Goal: Information Seeking & Learning: Learn about a topic

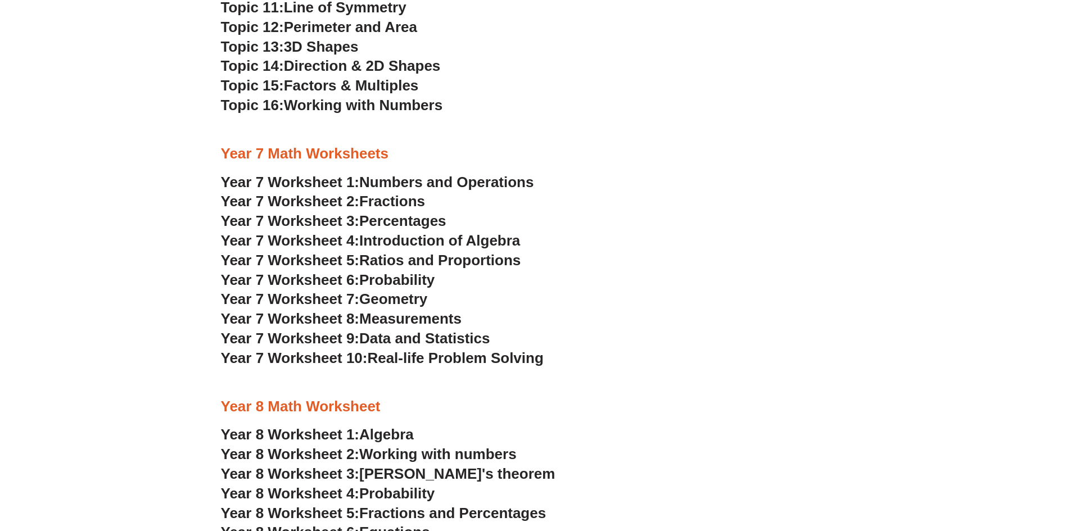
scroll to position [2793, 0]
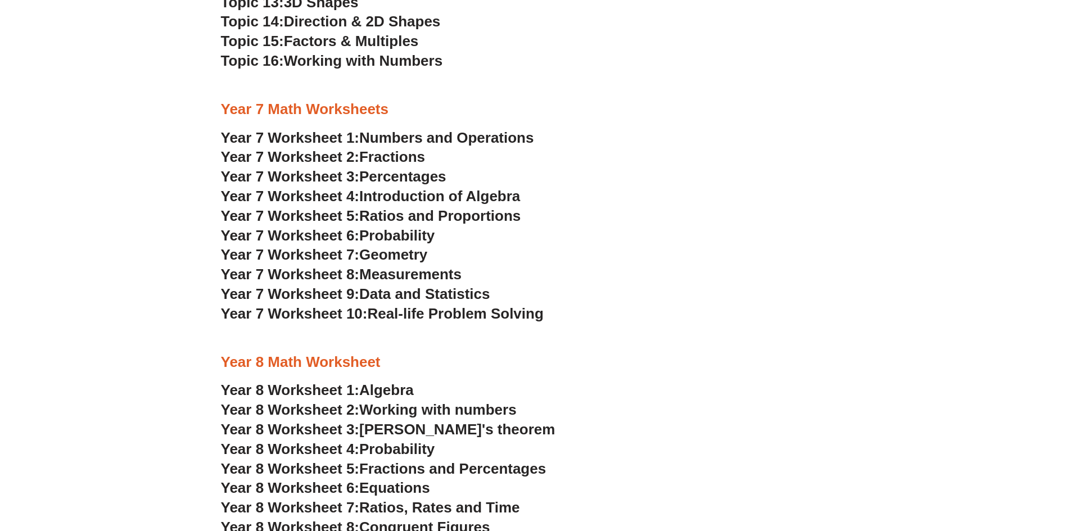
click at [384, 394] on span "Algebra" at bounding box center [386, 390] width 55 height 17
click at [497, 198] on span "Introduction of Algebra" at bounding box center [439, 196] width 161 height 17
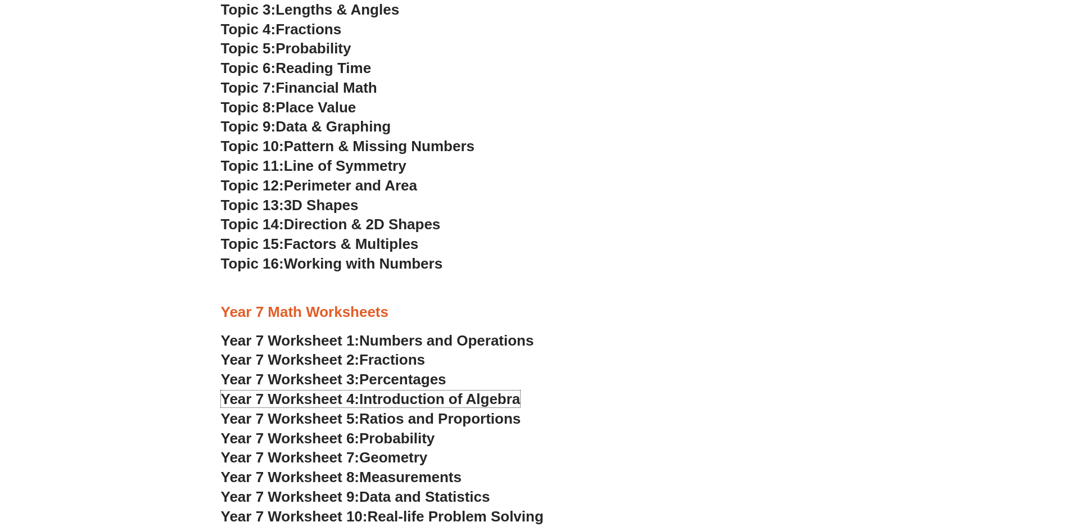
scroll to position [2714, 0]
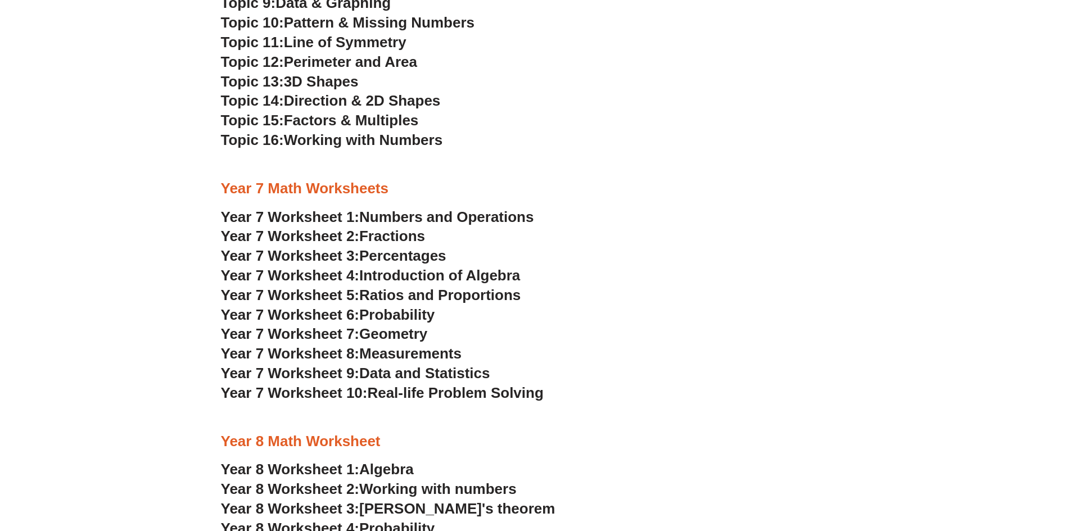
click at [411, 232] on span "Fractions" at bounding box center [392, 236] width 66 height 17
click at [405, 218] on span "Numbers and Operations" at bounding box center [446, 217] width 174 height 17
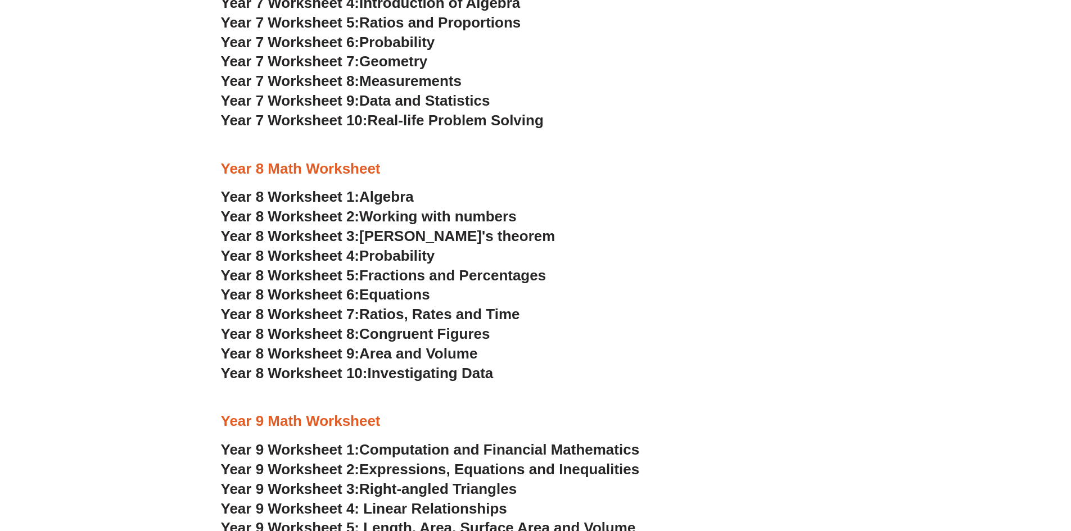
scroll to position [2995, 0]
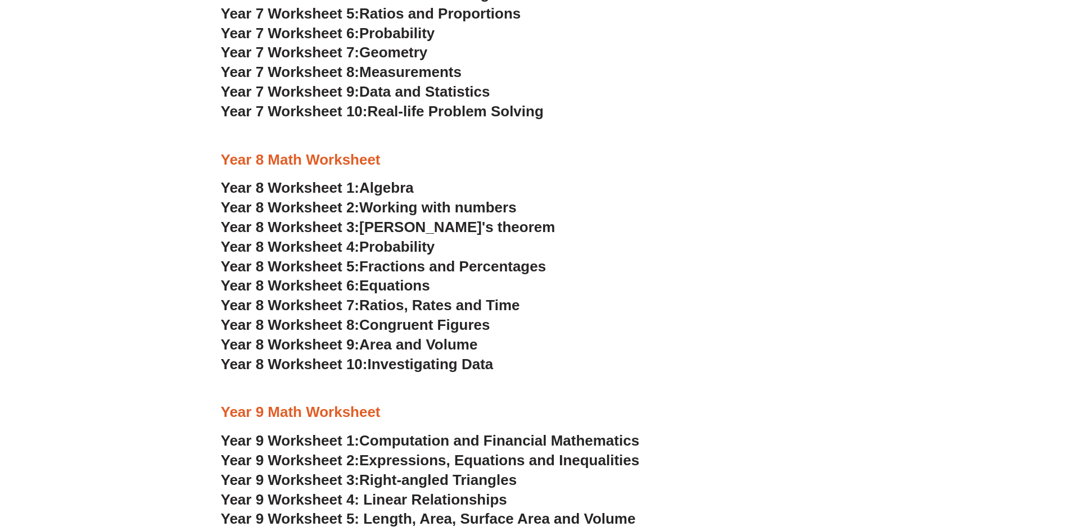
click at [411, 184] on span "Algebra" at bounding box center [386, 187] width 55 height 17
